Goal: Task Accomplishment & Management: Manage account settings

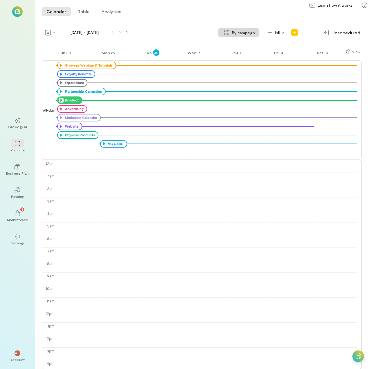
scroll to position [75, 0]
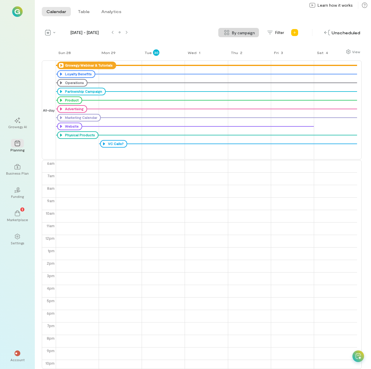
click at [60, 65] on icon at bounding box center [61, 65] width 5 height 5
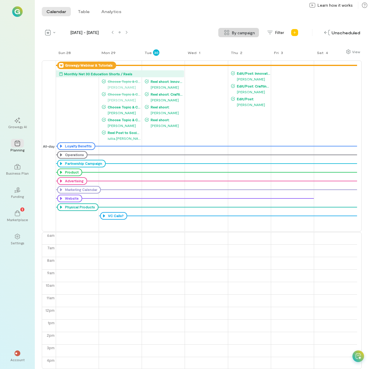
click at [60, 65] on icon at bounding box center [61, 65] width 5 height 5
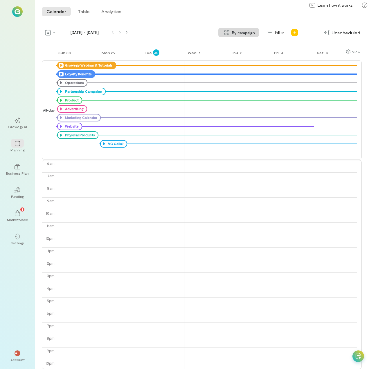
click at [61, 73] on icon at bounding box center [61, 74] width 5 height 5
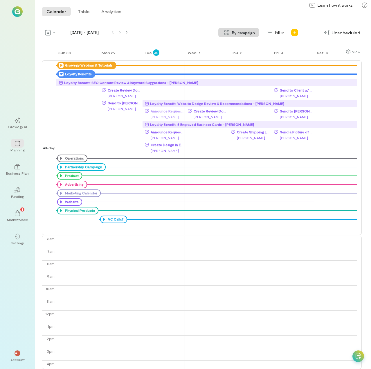
click at [61, 73] on icon at bounding box center [61, 74] width 5 height 5
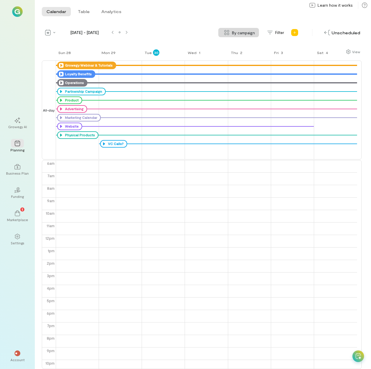
click at [60, 82] on icon at bounding box center [61, 82] width 5 height 5
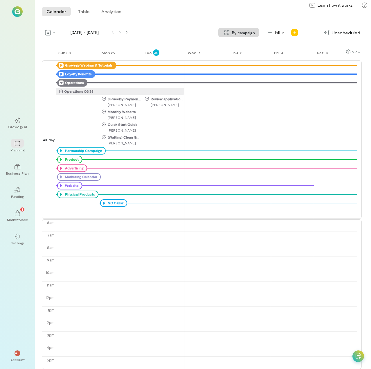
click at [60, 82] on icon at bounding box center [61, 82] width 5 height 5
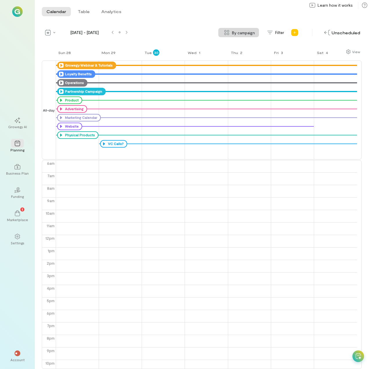
click at [61, 90] on icon at bounding box center [61, 91] width 5 height 5
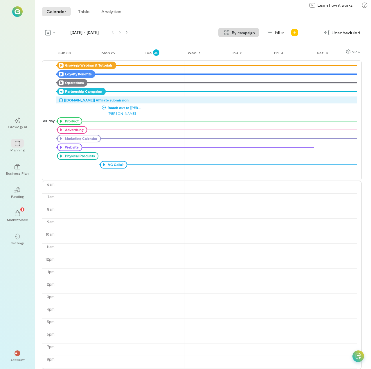
click at [61, 90] on icon at bounding box center [61, 91] width 5 height 5
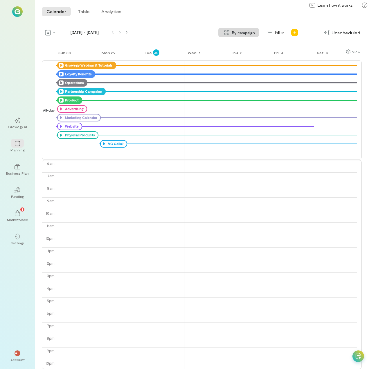
click at [61, 101] on icon at bounding box center [61, 100] width 5 height 5
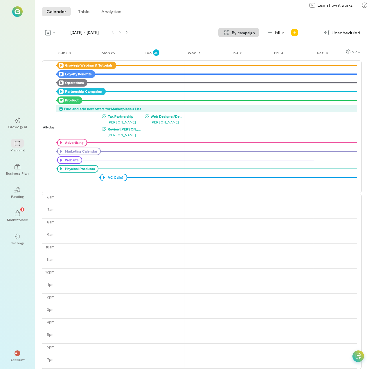
click at [62, 100] on icon at bounding box center [61, 100] width 5 height 5
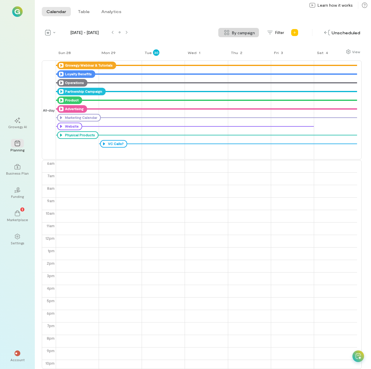
click at [62, 108] on icon at bounding box center [61, 109] width 5 height 5
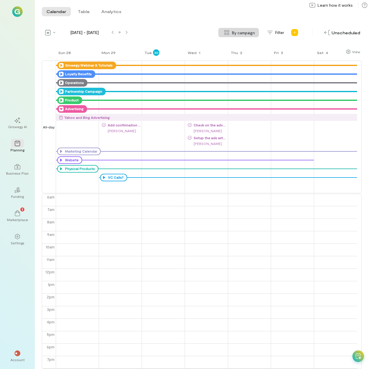
click at [123, 124] on span "Add confirmation page conversion goal" at bounding box center [123, 125] width 35 height 5
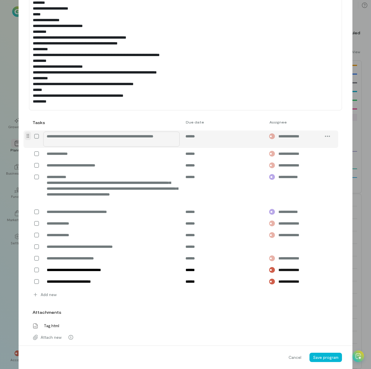
scroll to position [235, 0]
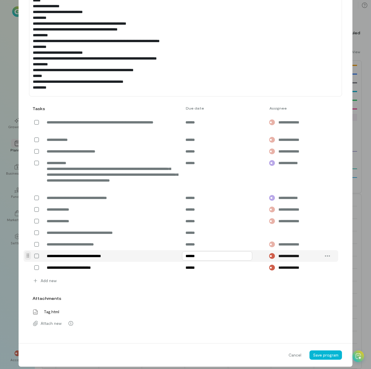
click at [191, 260] on input "******" at bounding box center [217, 255] width 70 height 9
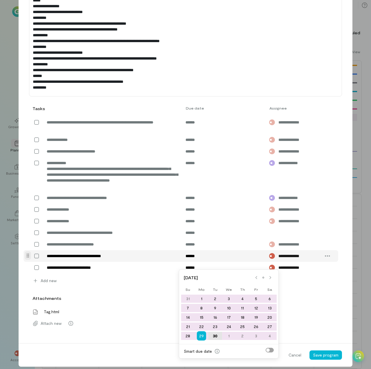
click at [215, 335] on div "30" at bounding box center [215, 336] width 14 height 8
type input "******"
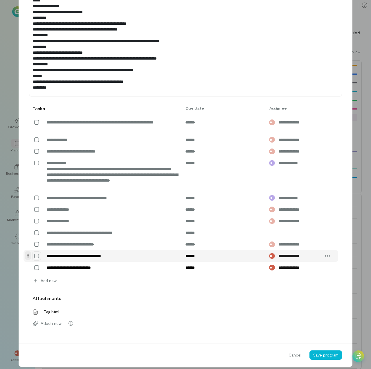
click at [34, 259] on icon at bounding box center [37, 256] width 6 height 6
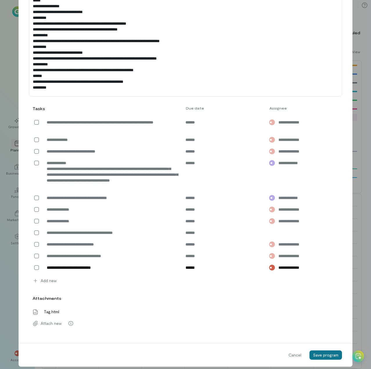
click at [329, 357] on span "Save program" at bounding box center [326, 354] width 26 height 5
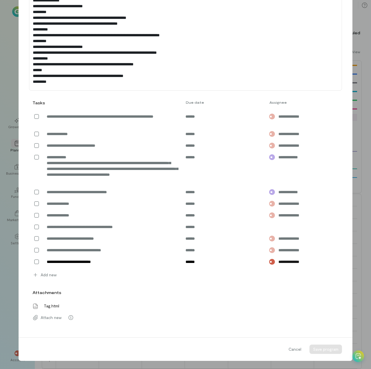
scroll to position [221, 0]
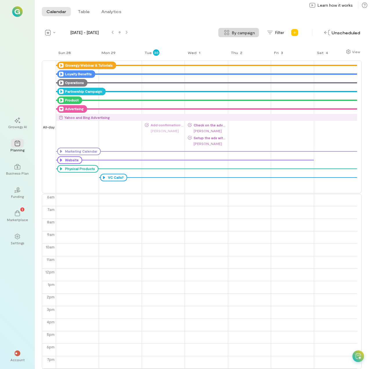
click at [60, 108] on icon at bounding box center [61, 109] width 5 height 5
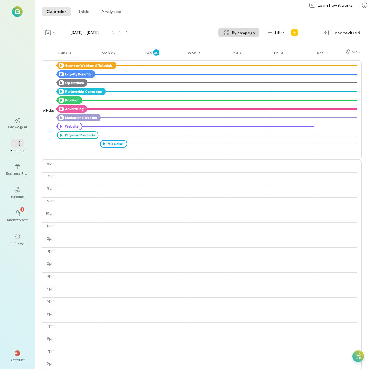
click at [62, 116] on icon at bounding box center [61, 117] width 5 height 5
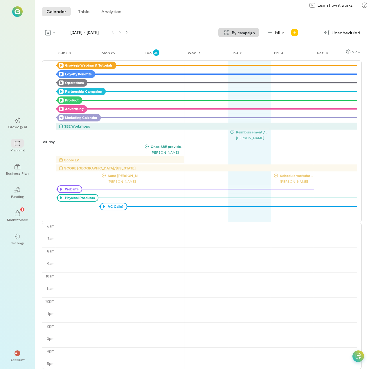
drag, startPoint x: 159, startPoint y: 133, endPoint x: 244, endPoint y: 131, distance: 85.4
click at [244, 131] on div "Sun 28 Mon 29 Tue 30 Wed 1 Thu 2 Fri 3 Sat 4 All-day Growegy Webinar & Tutorial…" at bounding box center [202, 209] width 320 height 320
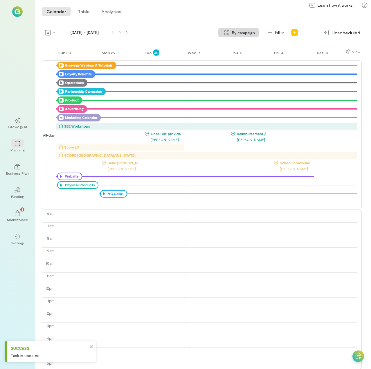
click at [162, 134] on span "Once SBE provides the landing page do marketing planning with the team" at bounding box center [166, 133] width 35 height 5
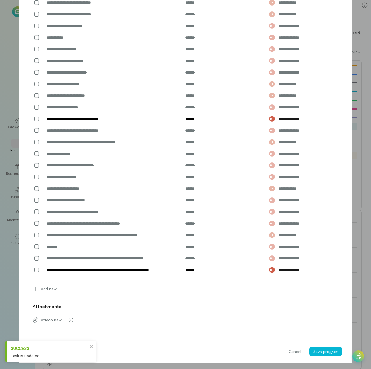
scroll to position [378, 0]
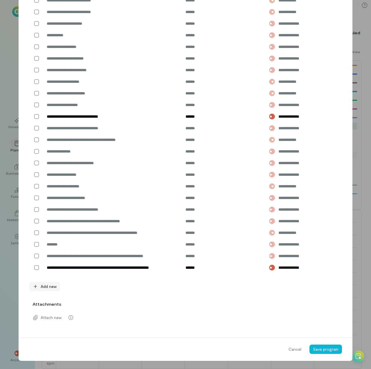
click at [42, 287] on span "Add new" at bounding box center [49, 286] width 16 height 6
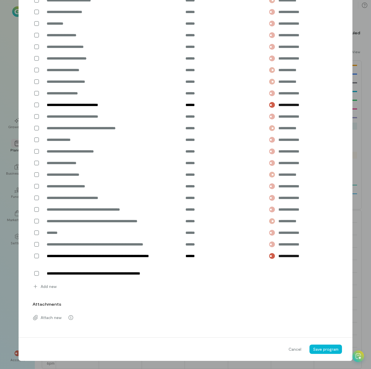
type textarea "**********"
click at [194, 278] on input "text" at bounding box center [217, 273] width 70 height 9
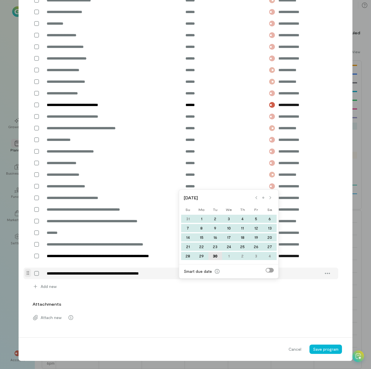
click at [215, 256] on div "30" at bounding box center [215, 256] width 14 height 8
type input "******"
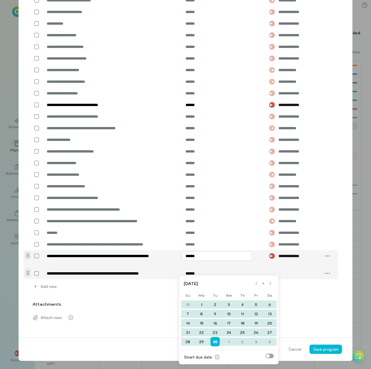
click at [209, 260] on input "******" at bounding box center [217, 255] width 70 height 9
click at [242, 341] on div "2" at bounding box center [243, 341] width 14 height 8
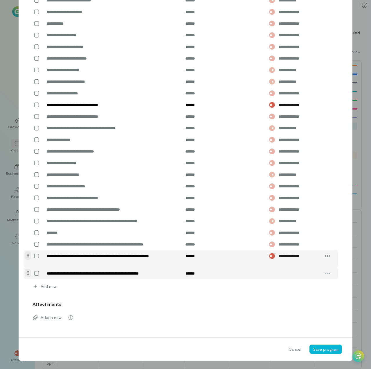
type input "******"
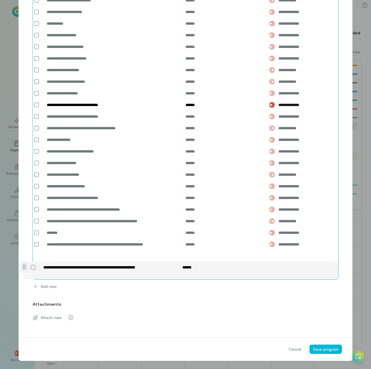
drag, startPoint x: 26, startPoint y: 286, endPoint x: 25, endPoint y: 265, distance: 20.9
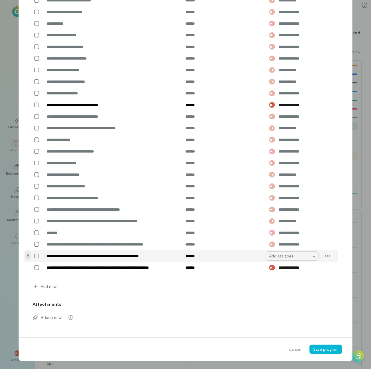
click at [298, 259] on div "Add assignee" at bounding box center [290, 256] width 42 height 6
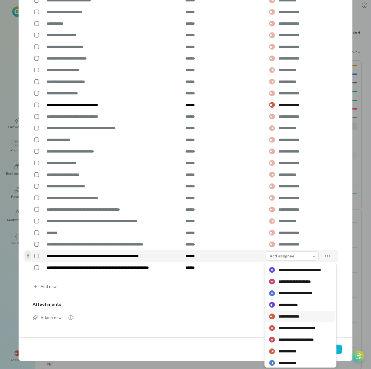
click at [299, 316] on span "**********" at bounding box center [291, 316] width 27 height 6
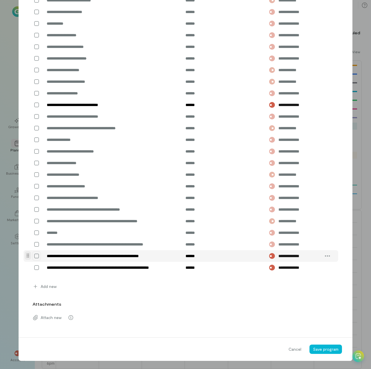
click at [36, 254] on icon at bounding box center [37, 256] width 6 height 6
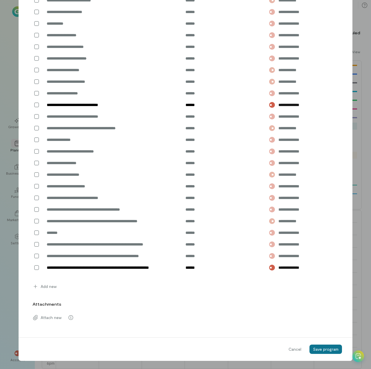
click at [326, 348] on span "Save program" at bounding box center [326, 348] width 26 height 5
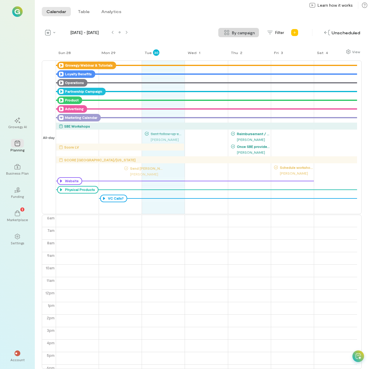
drag, startPoint x: 124, startPoint y: 167, endPoint x: 150, endPoint y: 167, distance: 26.4
click at [150, 167] on div "Sun 28 Mon 29 Tue 30 Wed 1 Thu 2 Fri 3 Sat 4 All-day Growegy Webinar & Tutorial…" at bounding box center [202, 209] width 320 height 320
